Goal: Task Accomplishment & Management: Use online tool/utility

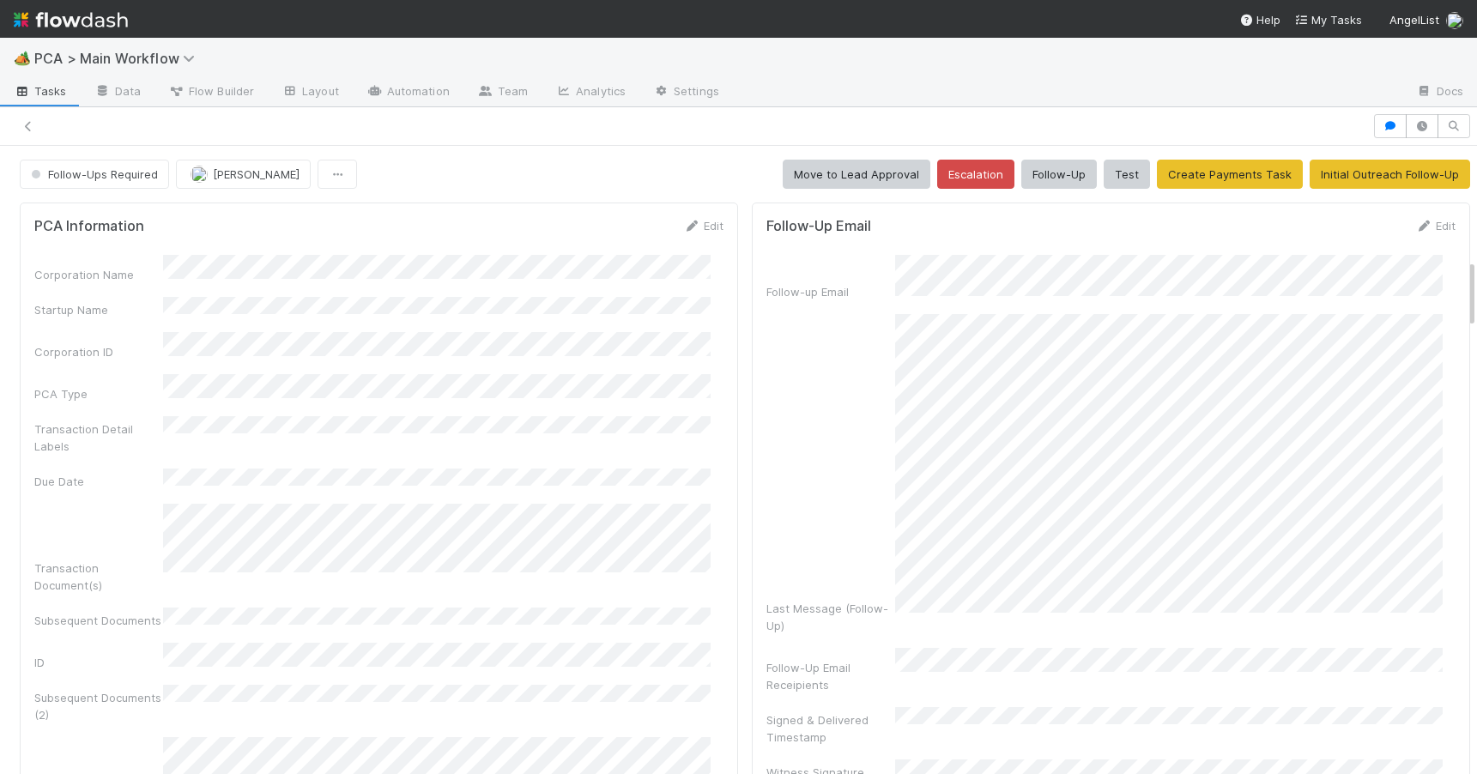
scroll to position [1022, 0]
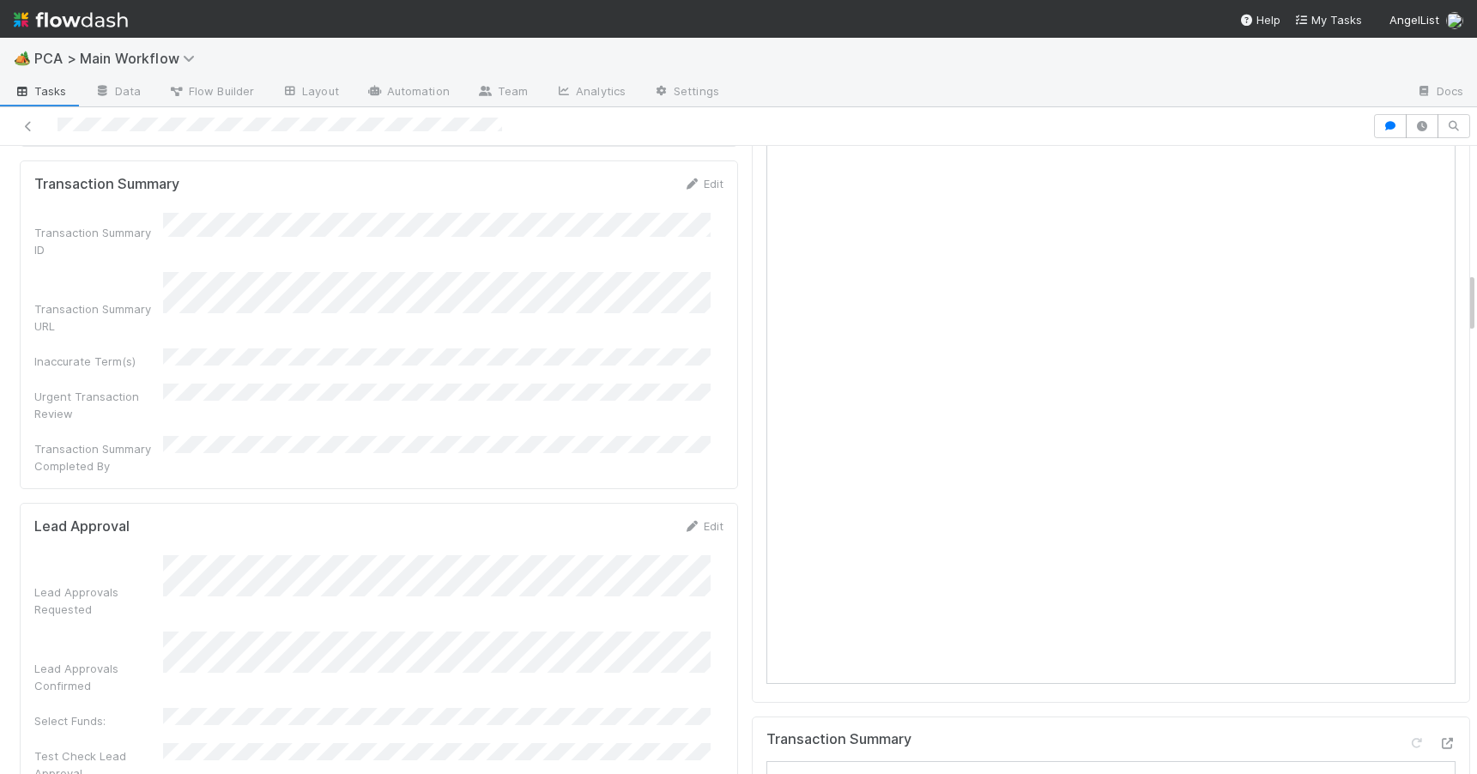
scroll to position [1228, 0]
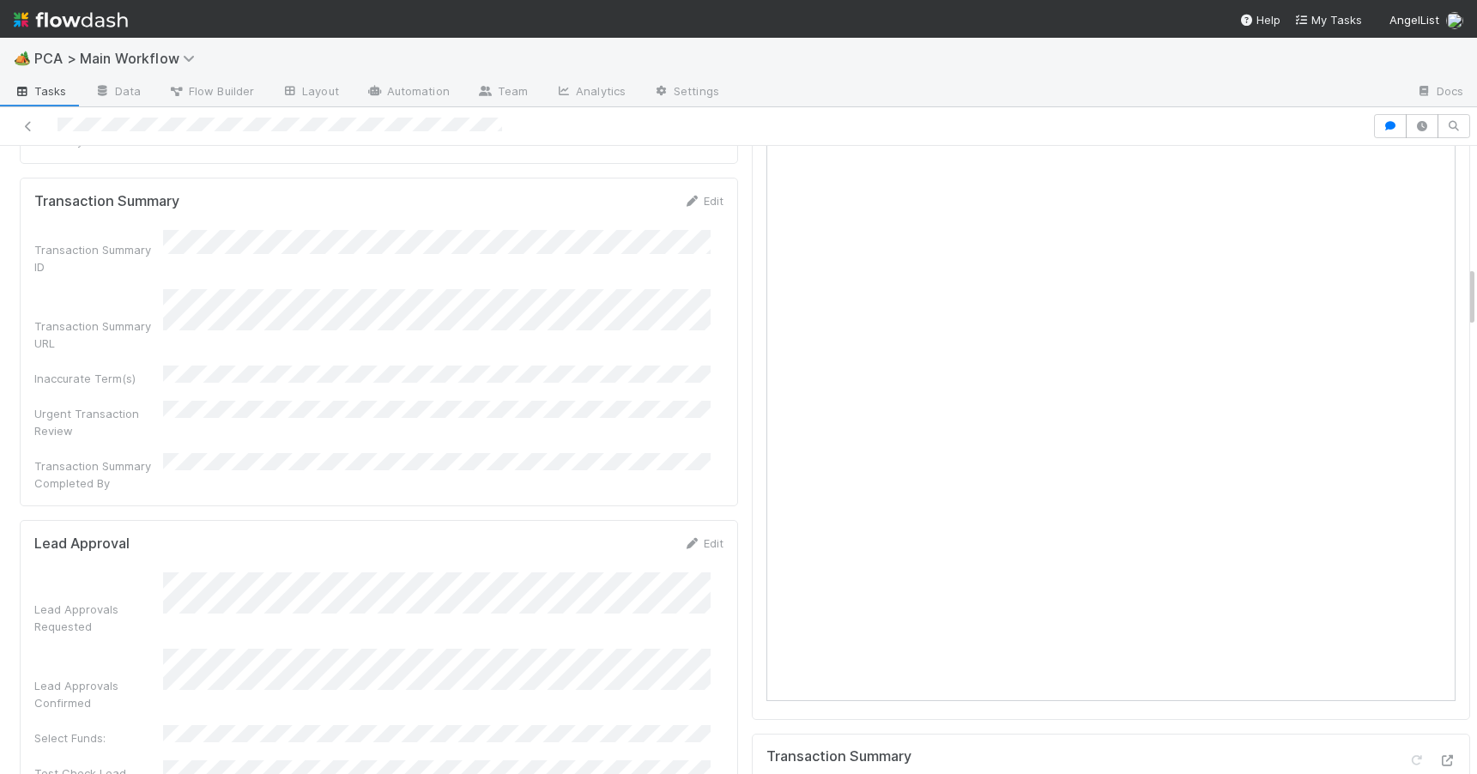
drag, startPoint x: 1458, startPoint y: 318, endPoint x: 1458, endPoint y: 277, distance: 41.2
drag, startPoint x: 1460, startPoint y: 282, endPoint x: 1457, endPoint y: 321, distance: 38.8
click at [1457, 321] on div "Pending Lead Approval Nathalie Gualito Actions Escalation Move to RTBS Move to …" at bounding box center [738, 460] width 1477 height 628
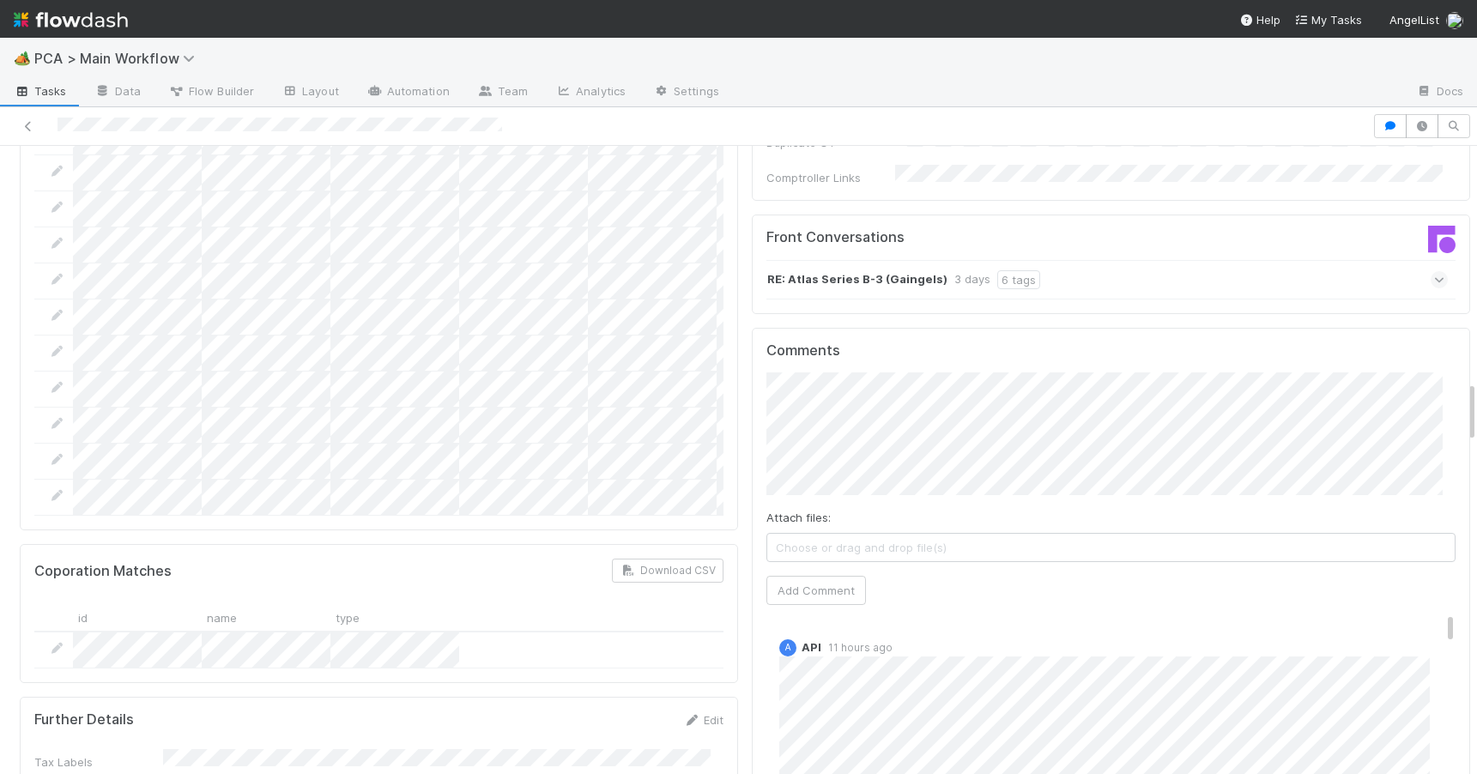
scroll to position [2400, 0]
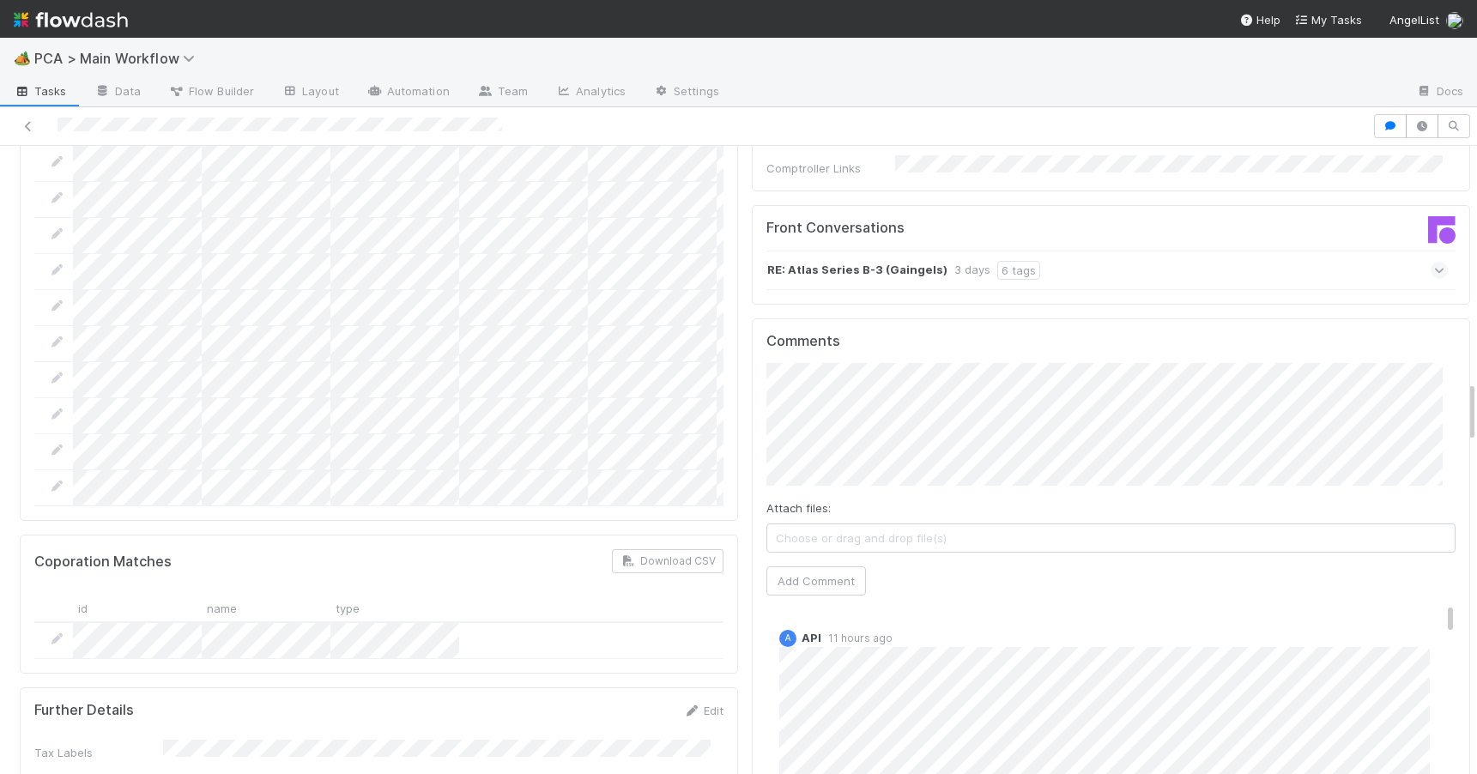
drag, startPoint x: 1459, startPoint y: 295, endPoint x: 1474, endPoint y: 410, distance: 115.9
click at [1474, 410] on div "🏕️ PCA > Main Workflow Tasks Data Flow Builder Layout Automation Team Analytics…" at bounding box center [738, 406] width 1477 height 737
click at [827, 567] on button "Add Comment" at bounding box center [817, 581] width 100 height 29
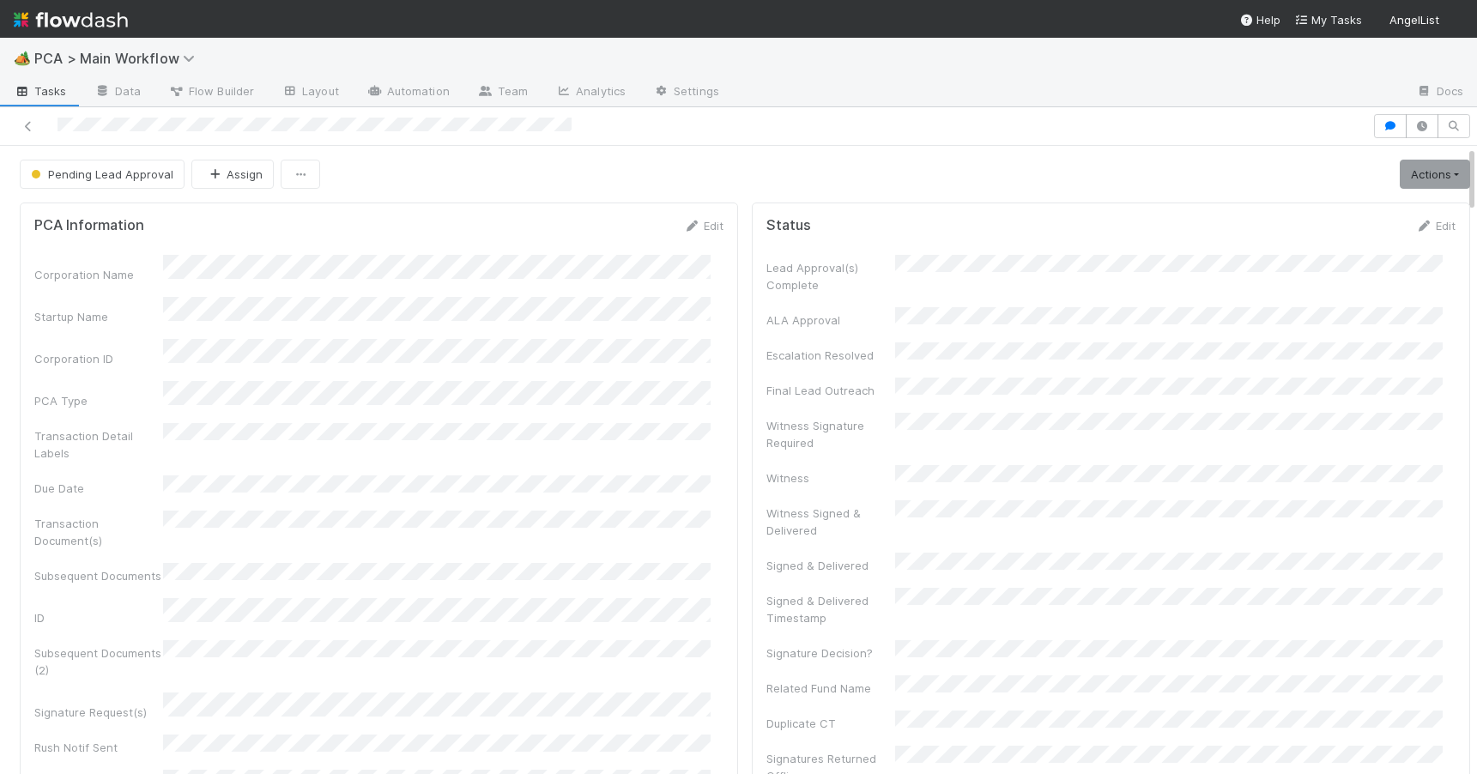
scroll to position [885, 0]
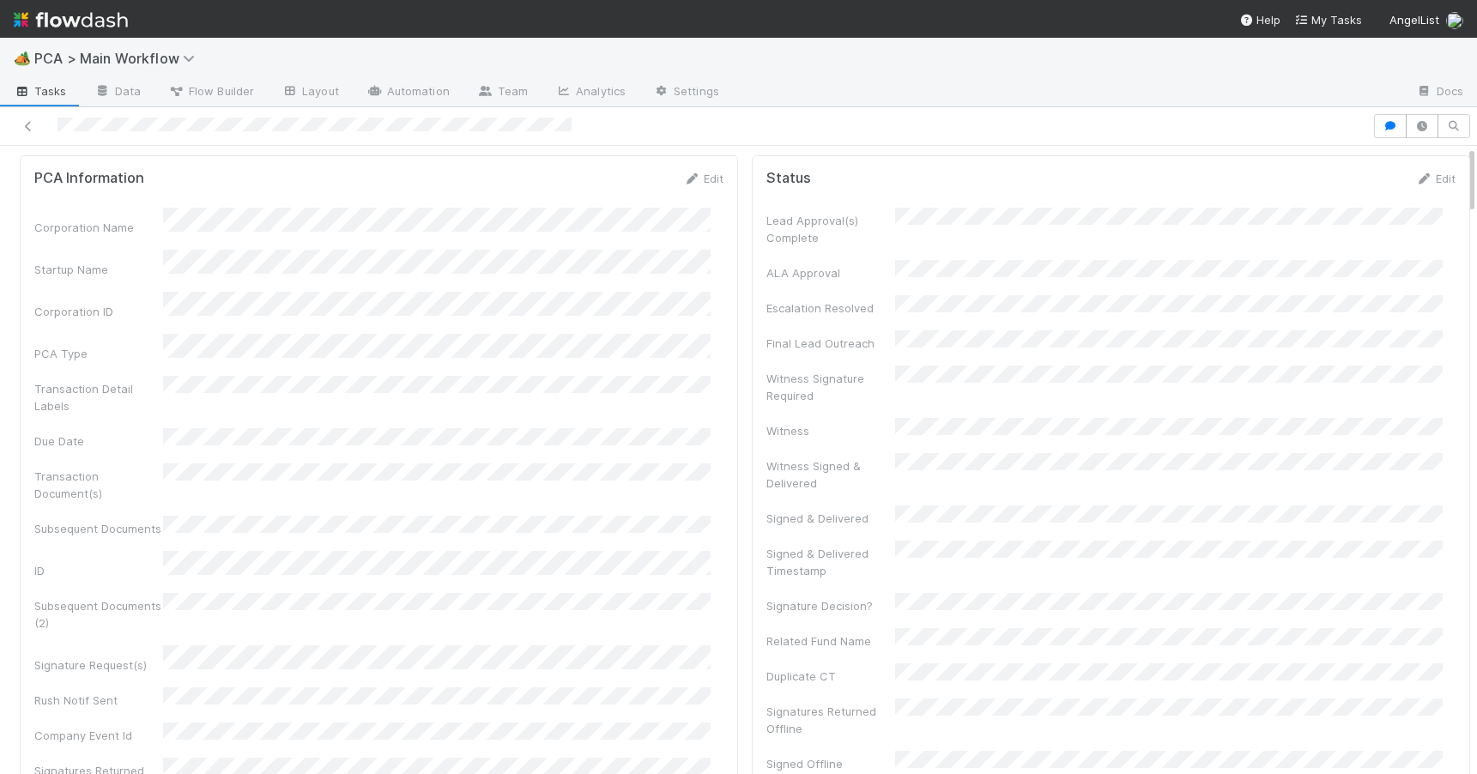
scroll to position [0, 0]
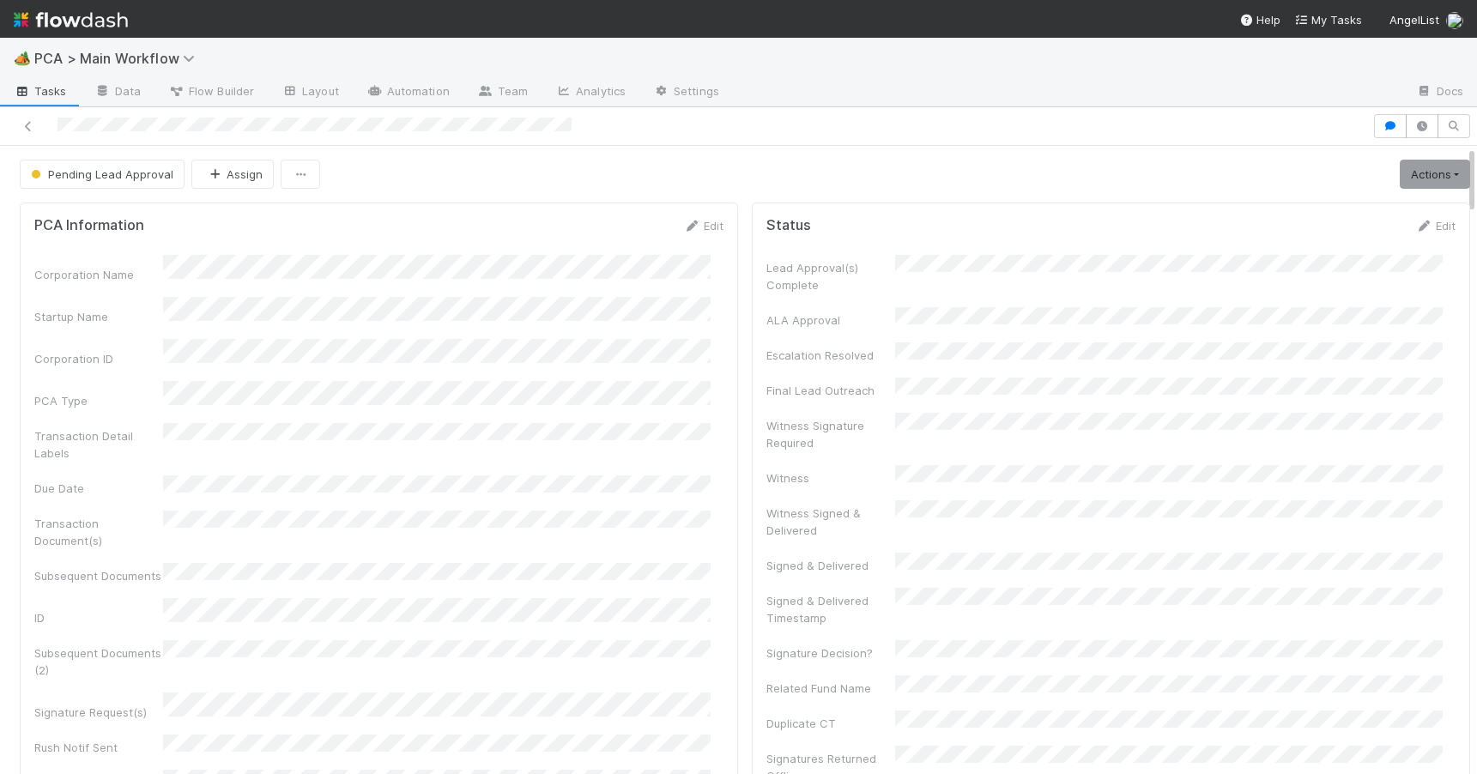
drag, startPoint x: 1458, startPoint y: 276, endPoint x: 1460, endPoint y: 168, distance: 108.2
click at [1460, 168] on div "Pending Lead Approval Assign Actions Escalation Move to RTBS Move to TR Final L…" at bounding box center [738, 460] width 1477 height 628
